Goal: Task Accomplishment & Management: Use online tool/utility

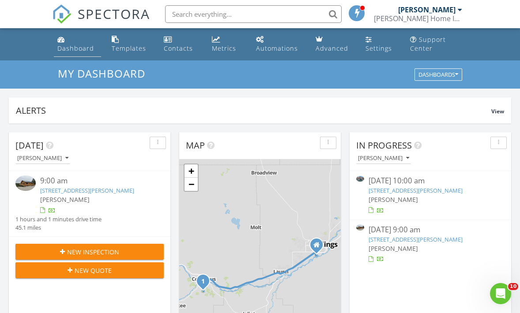
click at [82, 45] on div "Dashboard" at bounding box center [75, 48] width 37 height 8
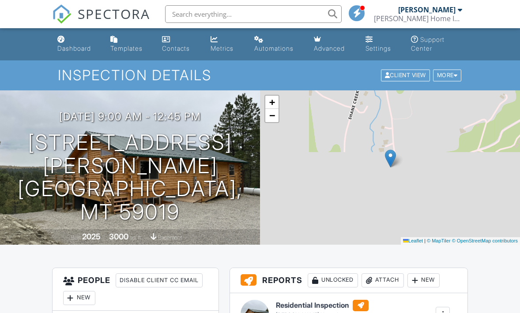
scroll to position [167, 0]
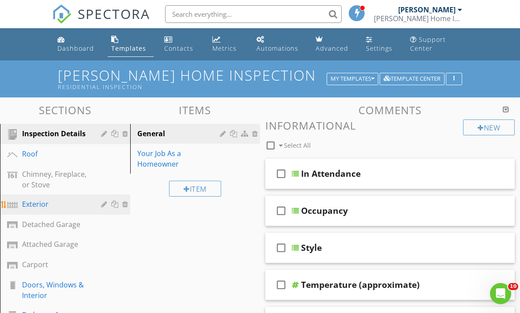
click at [45, 201] on div "Exterior" at bounding box center [55, 204] width 66 height 11
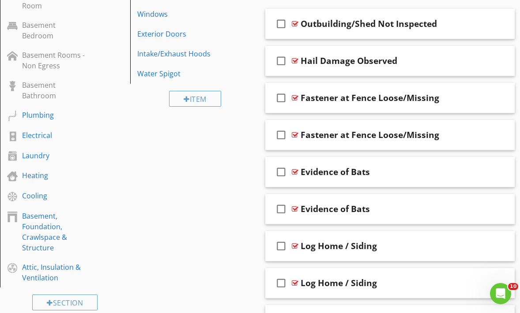
scroll to position [422, 0]
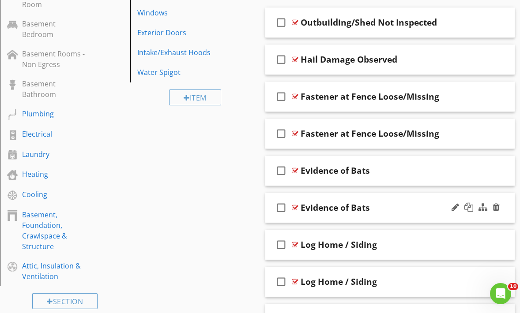
click at [316, 214] on div "check_box_outline_blank Evidence of Bats" at bounding box center [389, 208] width 249 height 30
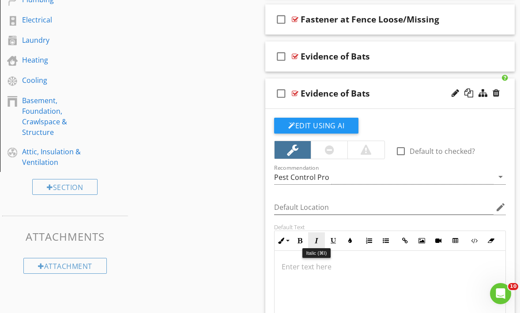
scroll to position [526, 0]
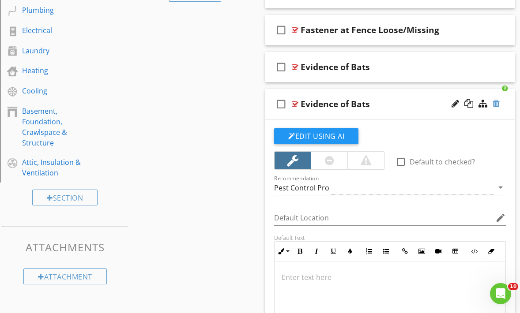
click at [497, 102] on div at bounding box center [496, 103] width 7 height 9
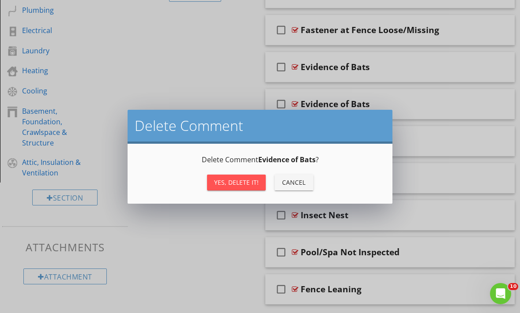
click at [242, 182] on div "Yes, Delete it!" at bounding box center [236, 182] width 45 height 9
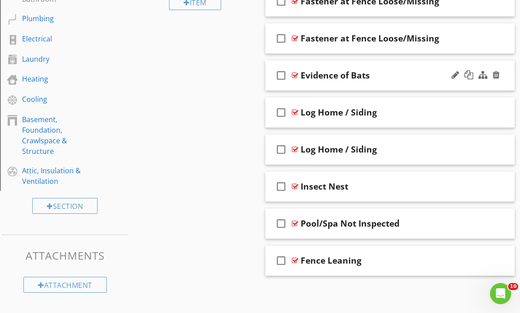
scroll to position [516, 0]
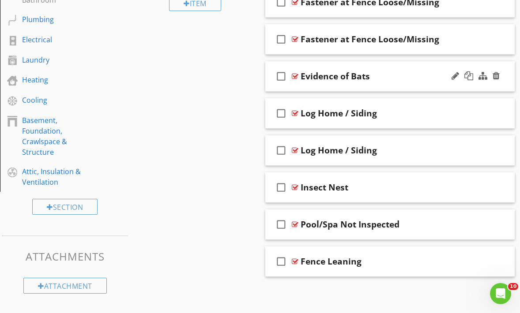
click at [384, 87] on div "check_box_outline_blank Evidence of Bats" at bounding box center [389, 76] width 249 height 30
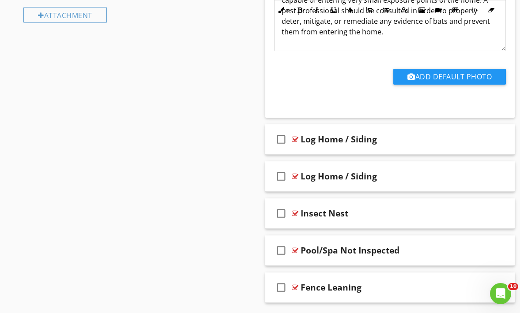
scroll to position [793, 0]
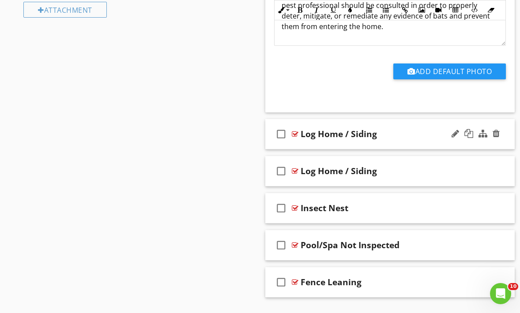
click at [369, 143] on div "check_box_outline_blank Log Home / Siding" at bounding box center [389, 134] width 249 height 30
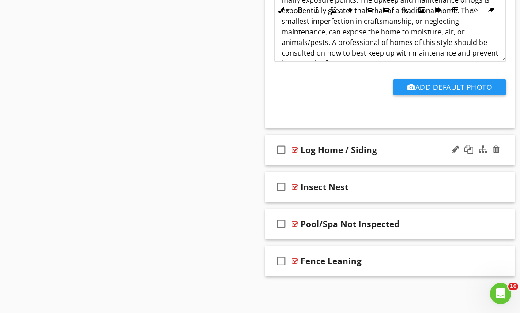
scroll to position [1110, 0]
click at [377, 159] on div "check_box_outline_blank Log Home / Siding" at bounding box center [389, 151] width 249 height 30
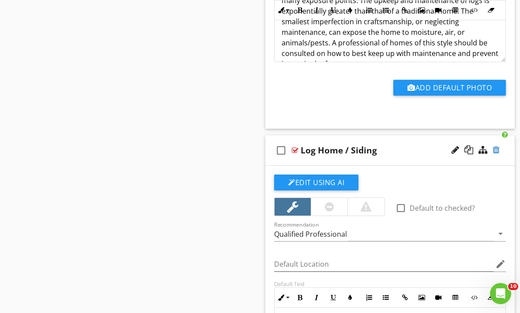
click at [498, 151] on div at bounding box center [496, 150] width 7 height 9
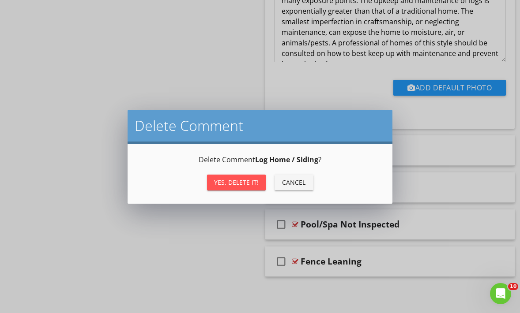
click at [252, 182] on div "Yes, Delete it!" at bounding box center [236, 182] width 45 height 9
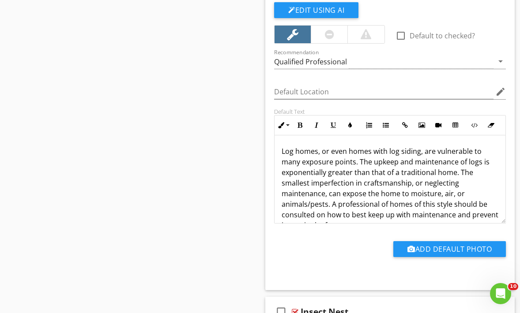
scroll to position [907, 0]
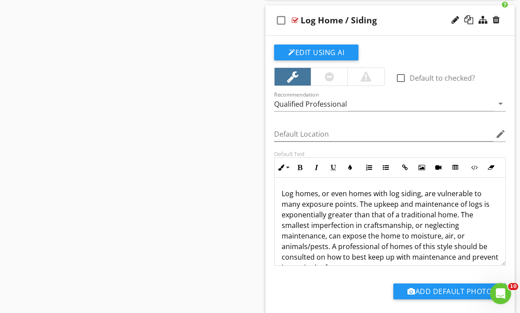
click at [339, 7] on div "check_box_outline_blank Log Home / Siding" at bounding box center [389, 20] width 249 height 30
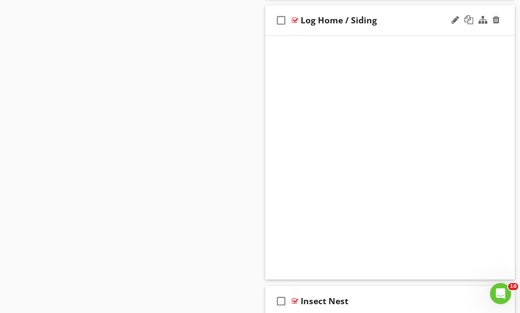
scroll to position [776, 0]
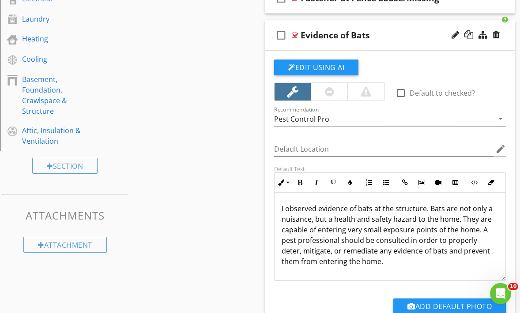
click at [345, 21] on div "check_box_outline_blank Evidence of Bats" at bounding box center [389, 35] width 249 height 30
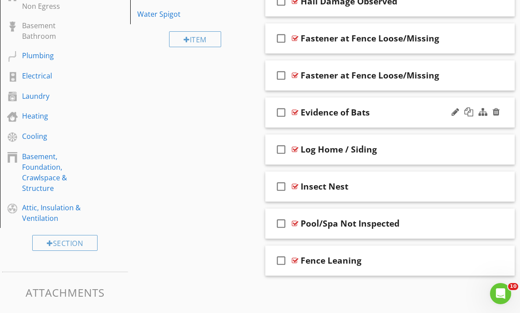
scroll to position [426, 0]
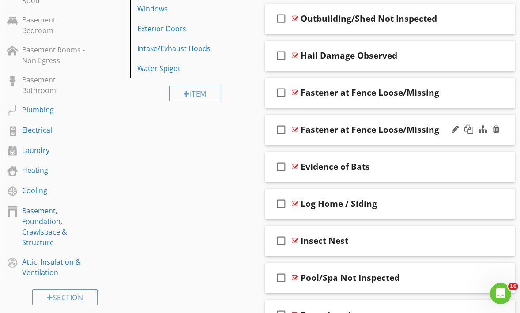
click at [356, 141] on div "check_box_outline_blank Fastener at Fence Loose/Missing" at bounding box center [389, 130] width 249 height 30
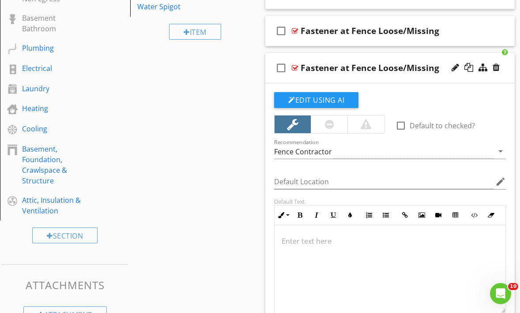
scroll to position [491, 0]
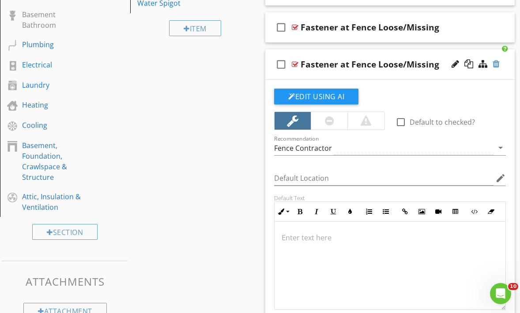
click at [497, 64] on div at bounding box center [496, 64] width 7 height 9
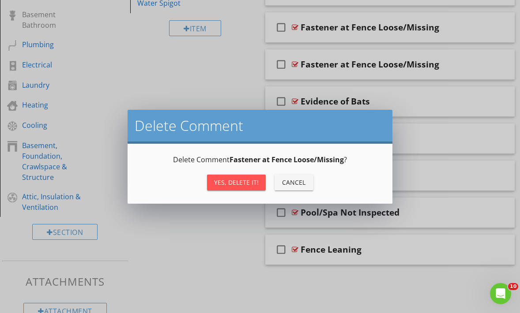
click at [254, 180] on div "Yes, Delete it!" at bounding box center [236, 182] width 45 height 9
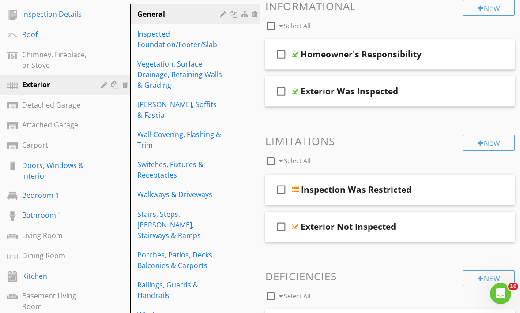
scroll to position [120, 0]
click at [59, 105] on div "Detached Garage" at bounding box center [55, 105] width 66 height 11
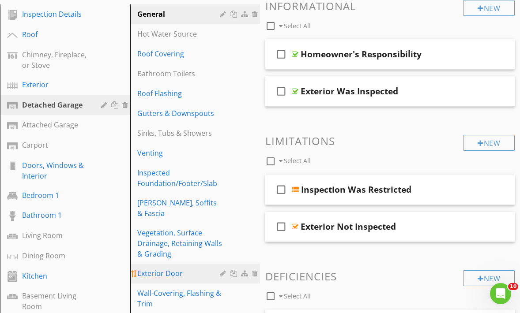
click at [166, 268] on div "Exterior Door" at bounding box center [180, 273] width 86 height 11
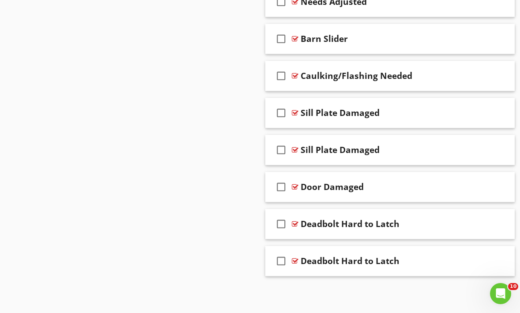
scroll to position [1285, 0]
click at [335, 273] on div "check_box_outline_blank Deadbolt Hard to Latch" at bounding box center [389, 262] width 249 height 30
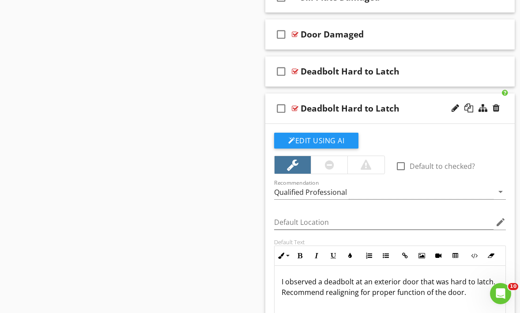
scroll to position [1403, 0]
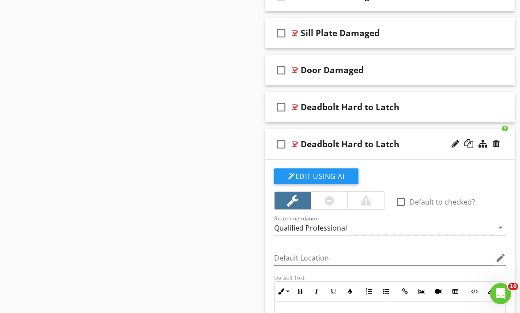
click at [336, 131] on div "check_box_outline_blank Deadbolt Hard to Latch" at bounding box center [389, 144] width 249 height 30
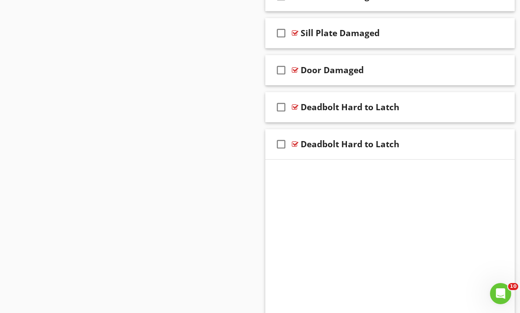
scroll to position [1285, 0]
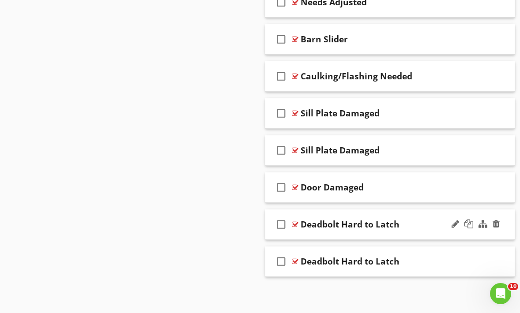
click at [334, 235] on div "check_box_outline_blank Deadbolt Hard to Latch" at bounding box center [389, 225] width 249 height 30
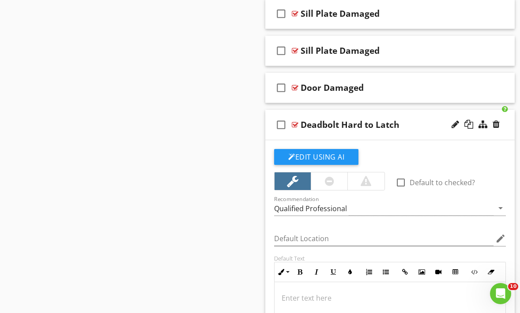
scroll to position [1387, 0]
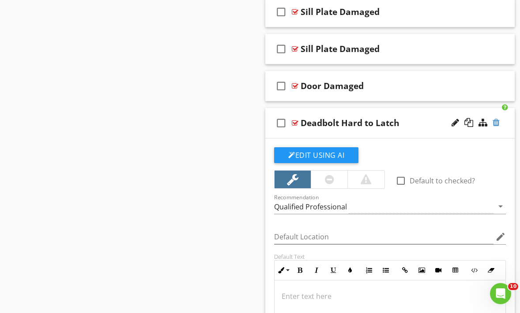
click at [493, 124] on div at bounding box center [496, 122] width 7 height 9
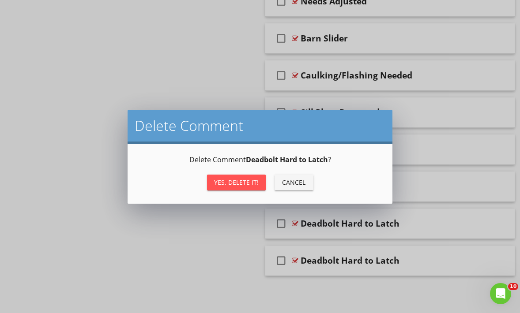
scroll to position [1285, 0]
click at [256, 179] on div "Yes, Delete it!" at bounding box center [236, 182] width 45 height 9
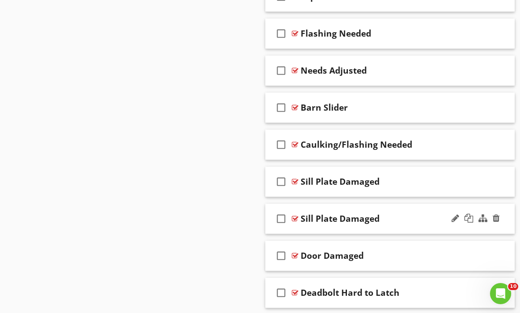
scroll to position [1209, 0]
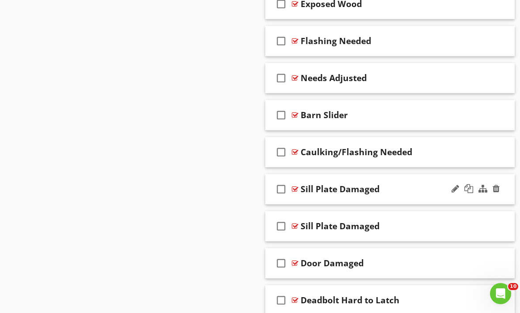
click at [332, 176] on div "check_box_outline_blank Sill Plate Damaged" at bounding box center [389, 189] width 249 height 30
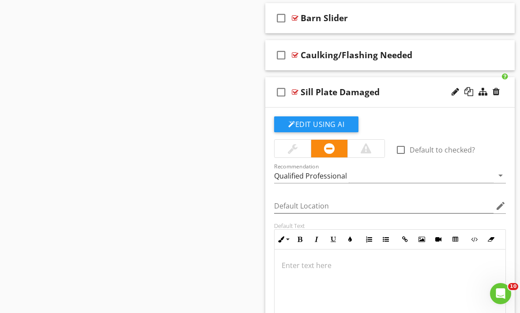
scroll to position [1309, 0]
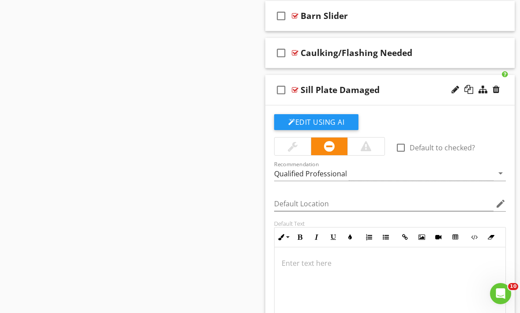
click at [343, 75] on div "check_box_outline_blank Sill Plate Damaged" at bounding box center [389, 90] width 249 height 30
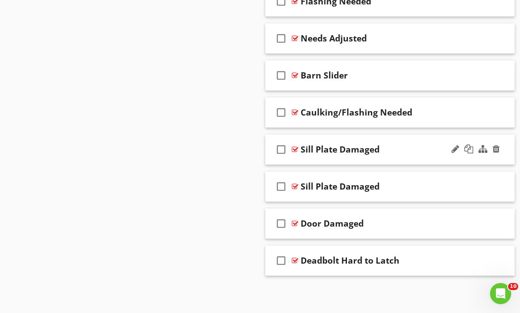
scroll to position [1248, 0]
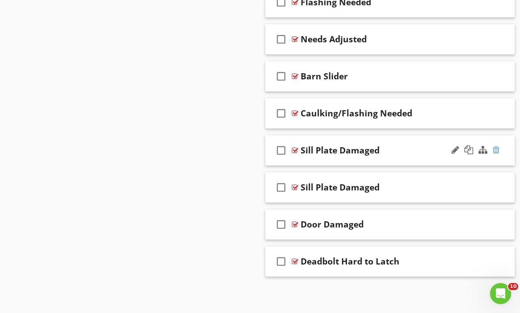
click at [499, 147] on div at bounding box center [496, 150] width 7 height 9
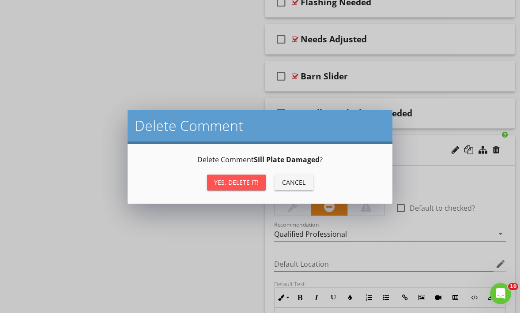
click at [249, 182] on div "Yes, Delete it!" at bounding box center [236, 182] width 45 height 9
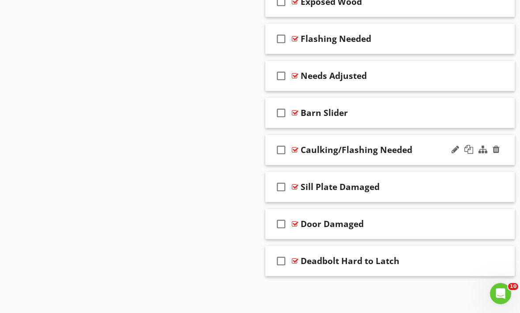
scroll to position [1211, 0]
click at [323, 194] on div "check_box_outline_blank Sill Plate Damaged" at bounding box center [389, 188] width 249 height 30
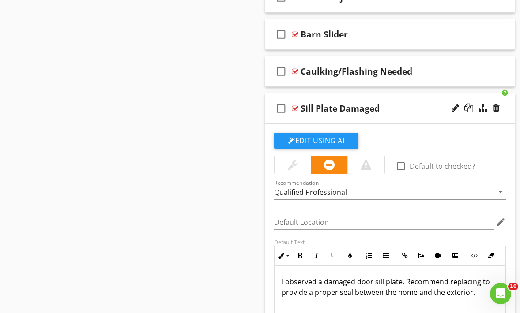
scroll to position [1291, 0]
click at [327, 96] on div "check_box_outline_blank Sill Plate Damaged" at bounding box center [389, 108] width 249 height 30
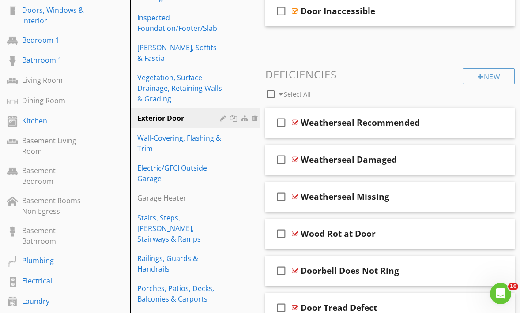
scroll to position [188, 0]
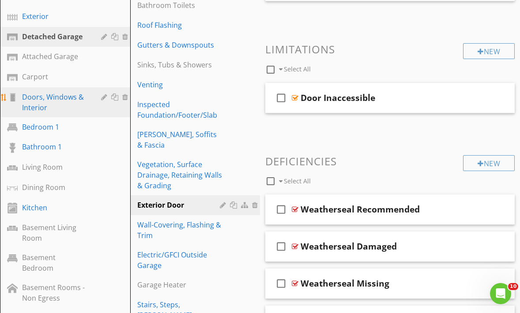
click at [54, 98] on div "Doors, Windows & Interior" at bounding box center [55, 102] width 66 height 21
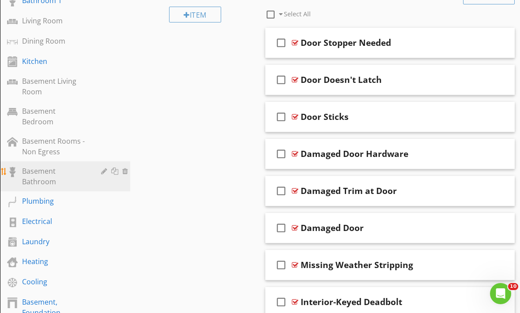
scroll to position [335, 0]
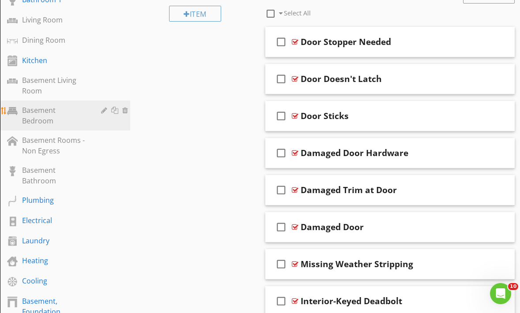
click at [45, 106] on div "Basement Bedroom" at bounding box center [55, 115] width 66 height 21
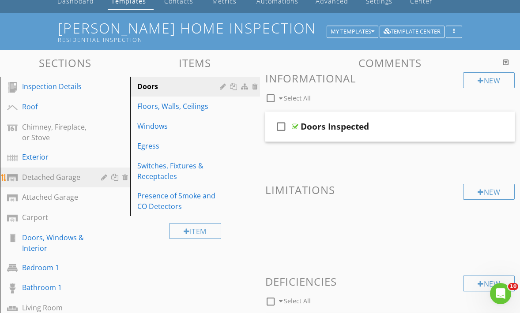
scroll to position [48, 0]
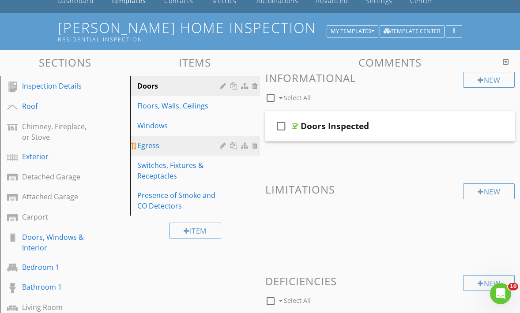
click at [243, 145] on div at bounding box center [245, 145] width 9 height 7
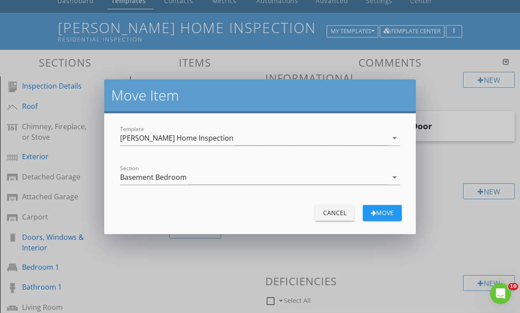
click at [340, 213] on div "Cancel" at bounding box center [334, 212] width 25 height 9
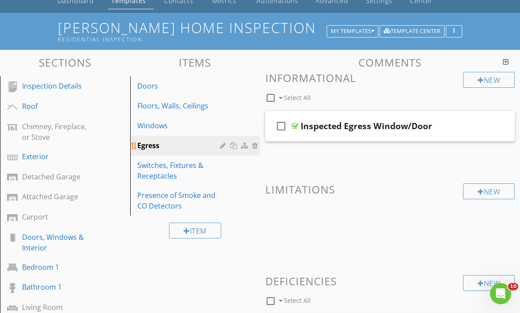
click at [234, 143] on div at bounding box center [234, 145] width 9 height 7
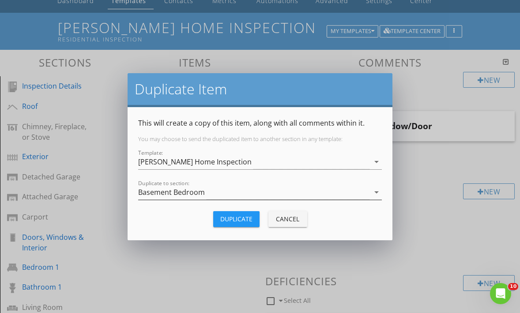
click at [223, 190] on div "Basement Bedroom" at bounding box center [253, 192] width 231 height 15
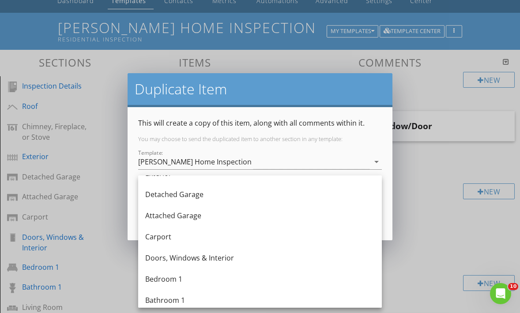
scroll to position [78, 0]
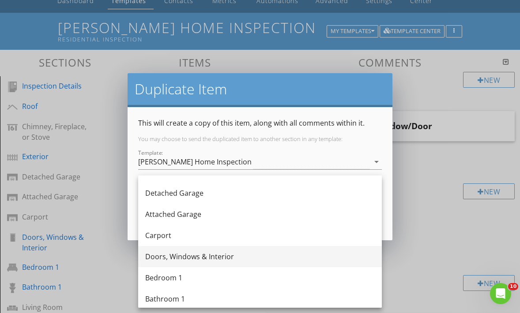
click at [205, 254] on div "Doors, Windows & Interior" at bounding box center [260, 257] width 230 height 11
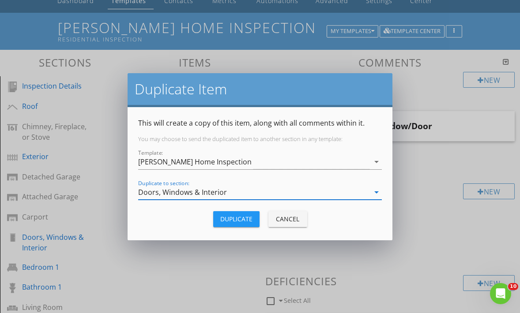
click at [234, 222] on div "Duplicate" at bounding box center [236, 219] width 32 height 9
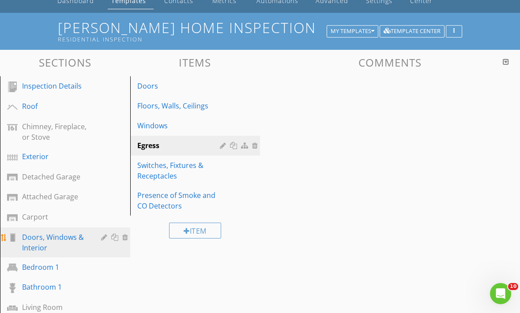
click at [46, 239] on div "Doors, Windows & Interior" at bounding box center [55, 242] width 66 height 21
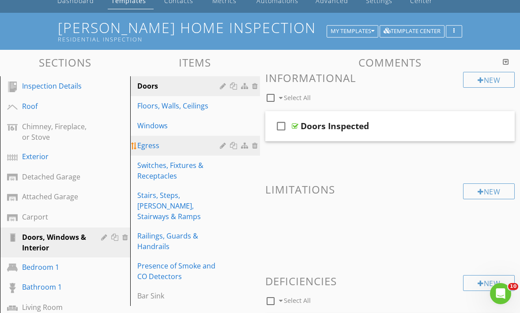
click at [194, 149] on div "Egress" at bounding box center [180, 145] width 86 height 11
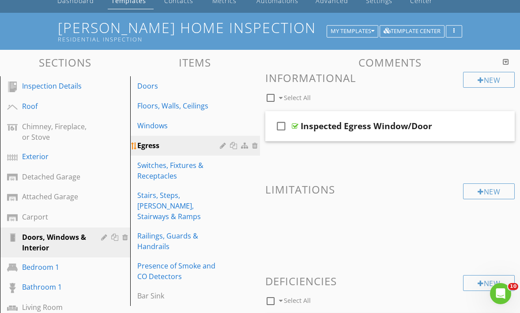
click at [222, 144] on div at bounding box center [224, 145] width 8 height 7
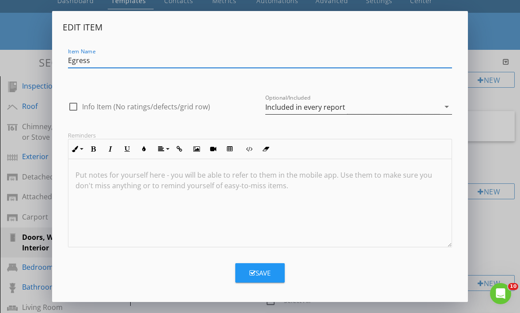
click at [297, 106] on div "Included in every report" at bounding box center [305, 107] width 80 height 8
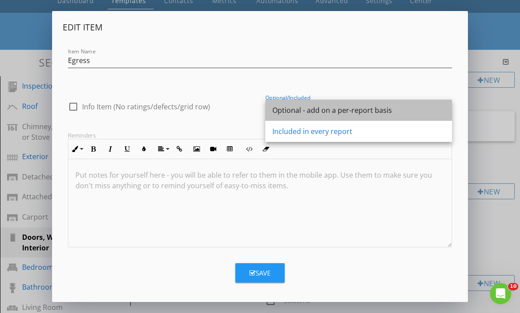
click at [297, 111] on div "Optional - add on a per-report basis" at bounding box center [358, 110] width 173 height 11
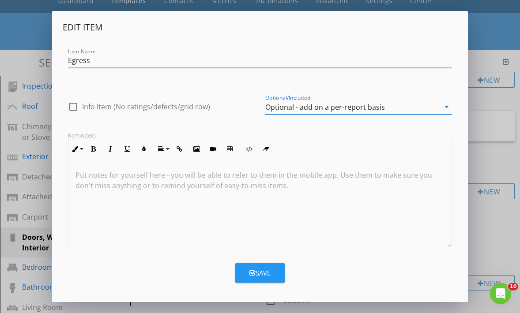
click at [258, 271] on div "Save" at bounding box center [259, 273] width 21 height 10
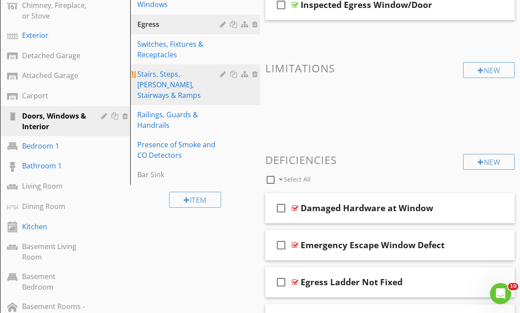
scroll to position [170, 0]
